Goal: Task Accomplishment & Management: Use online tool/utility

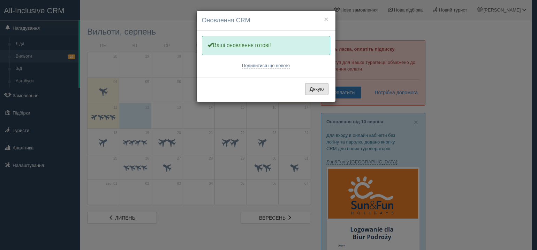
click at [310, 86] on button "Дякую" at bounding box center [316, 89] width 23 height 12
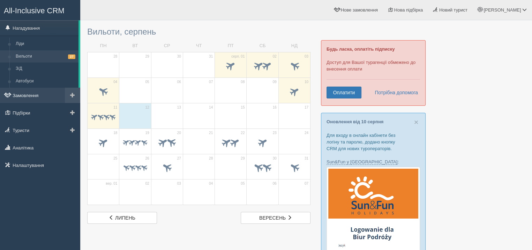
click at [18, 93] on link "Замовлення" at bounding box center [40, 95] width 80 height 15
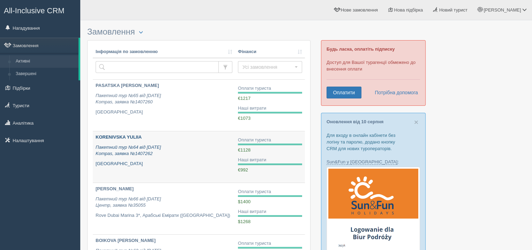
click at [134, 135] on b "KORENIVSKA YULIIA" at bounding box center [119, 136] width 46 height 5
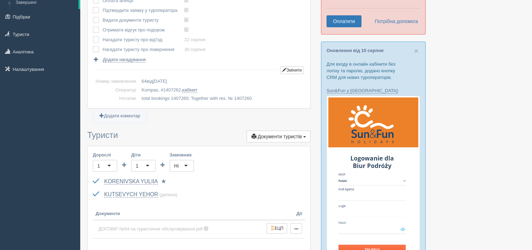
scroll to position [70, 0]
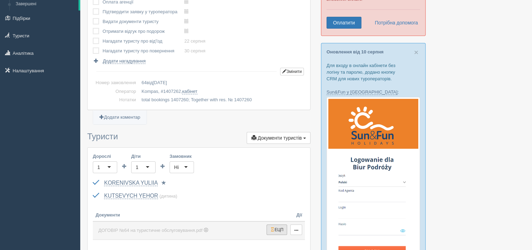
click at [270, 230] on span "button" at bounding box center [272, 229] width 4 height 4
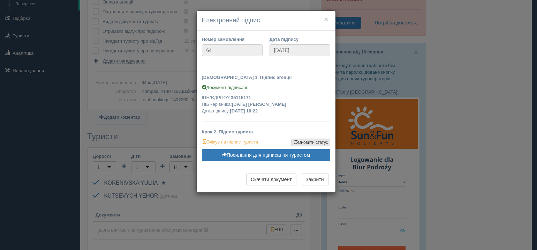
click at [309, 139] on link "Оновити статус" at bounding box center [310, 142] width 39 height 8
click at [324, 19] on h4 "Електронний підпис" at bounding box center [266, 20] width 128 height 9
click at [324, 20] on button "×" at bounding box center [326, 18] width 4 height 7
